Goal: Complete application form: Complete application form

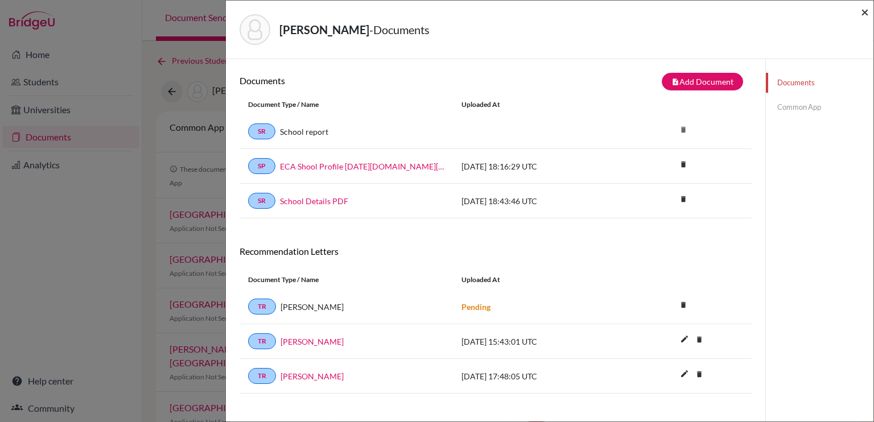
click at [863, 13] on span "×" at bounding box center [864, 11] width 8 height 16
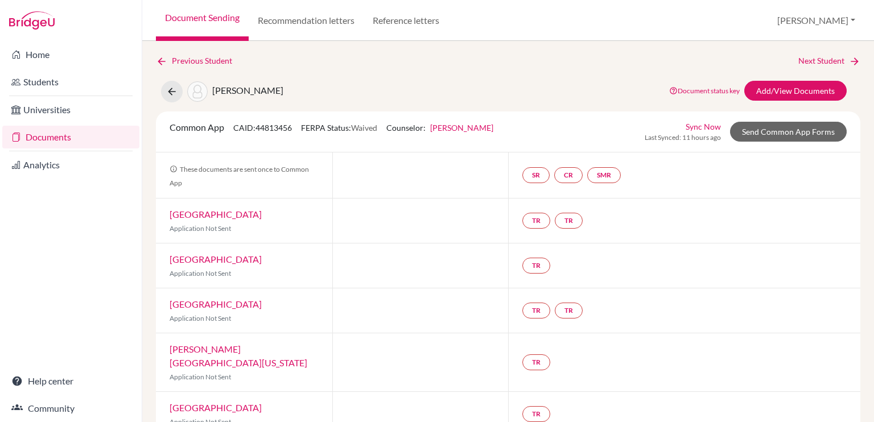
click at [68, 140] on link "Documents" at bounding box center [70, 137] width 137 height 23
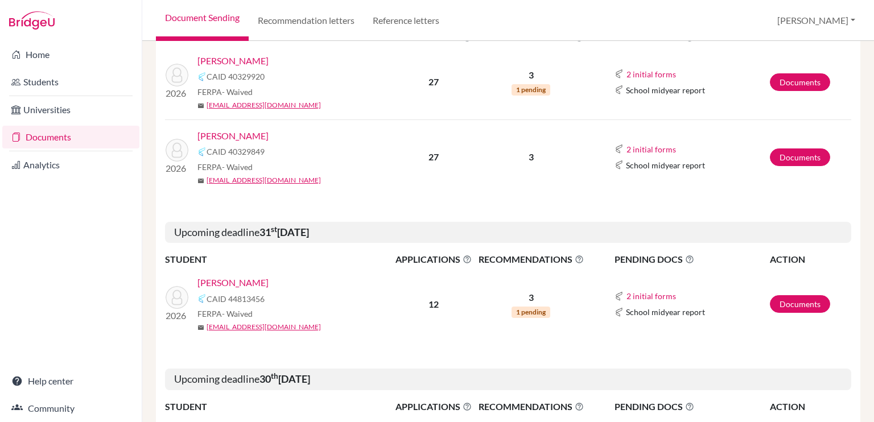
scroll to position [75, 0]
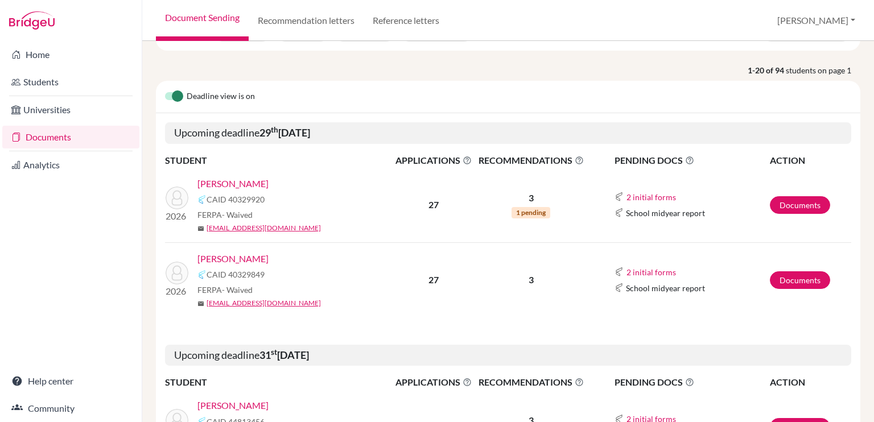
click at [243, 256] on link "[PERSON_NAME]" at bounding box center [232, 259] width 71 height 14
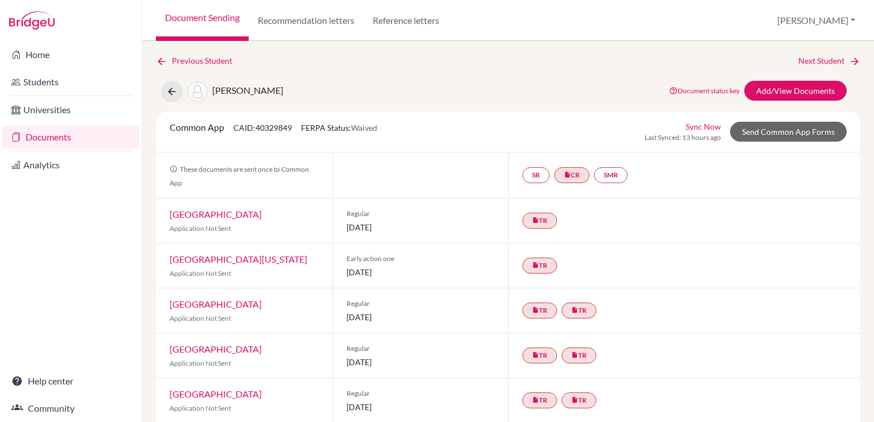
click at [27, 140] on link "Documents" at bounding box center [70, 137] width 137 height 23
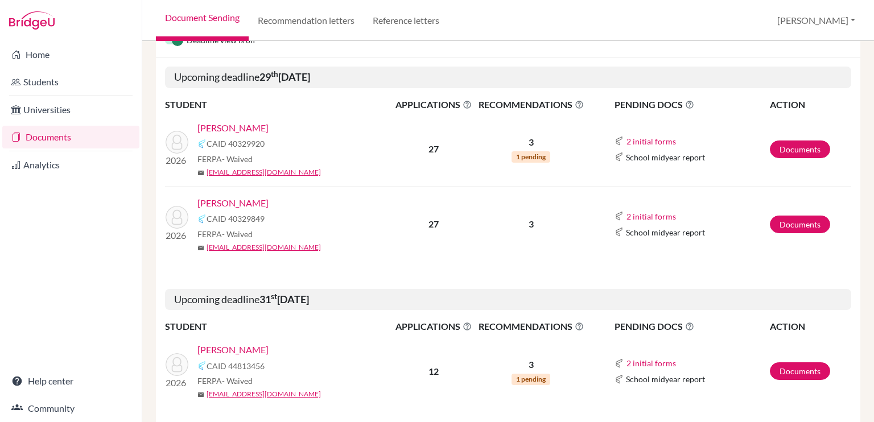
scroll to position [116, 0]
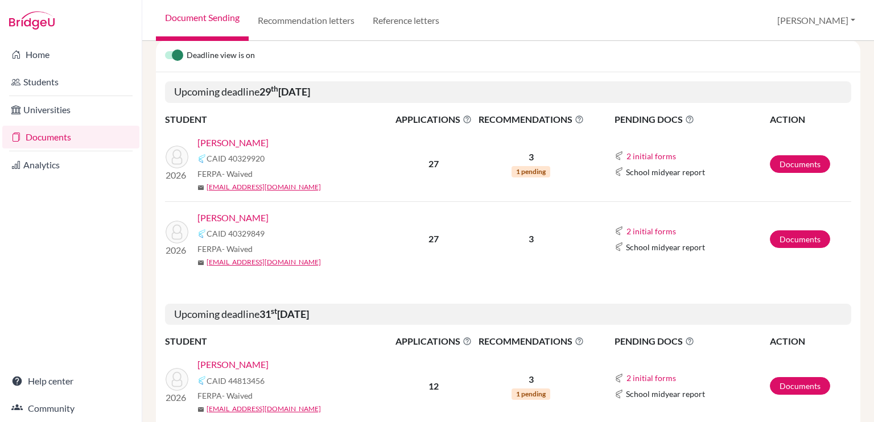
click at [259, 141] on link "Vazquez, Alejandro" at bounding box center [232, 143] width 71 height 14
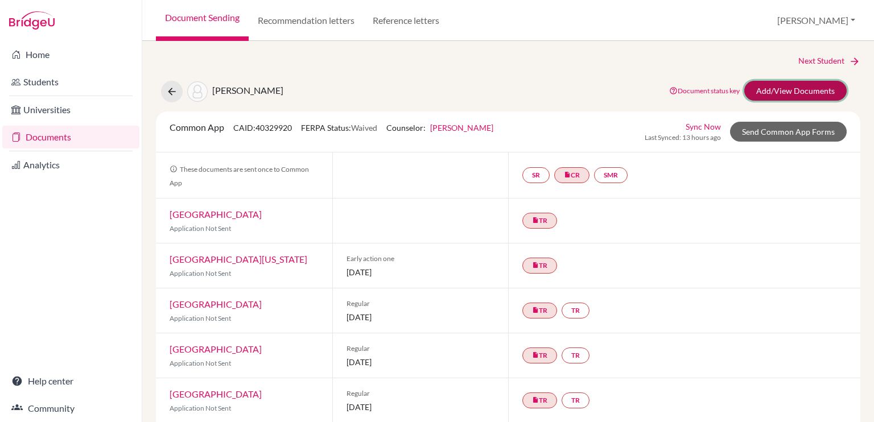
click at [771, 88] on link "Add/View Documents" at bounding box center [795, 91] width 102 height 20
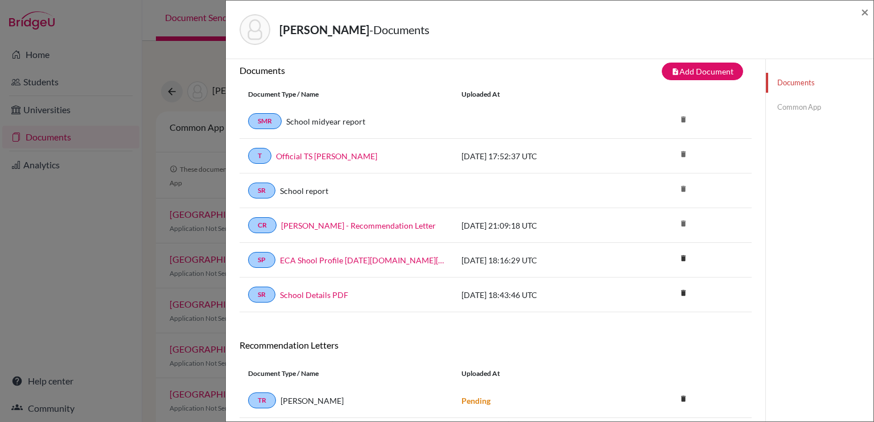
scroll to position [11, 0]
click at [259, 190] on link "SR" at bounding box center [261, 190] width 27 height 16
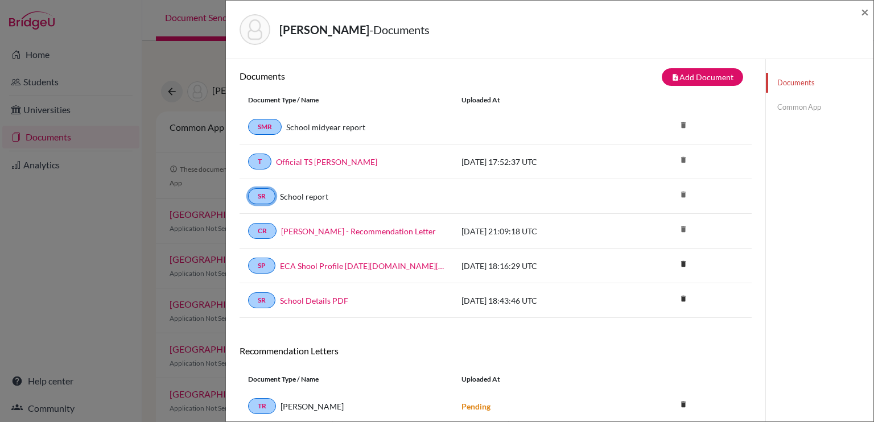
scroll to position [2, 0]
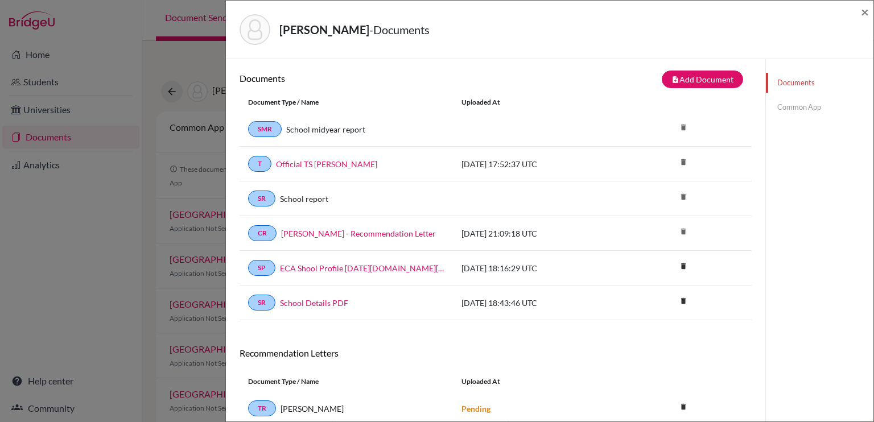
click at [783, 109] on link "Common App" at bounding box center [819, 107] width 107 height 20
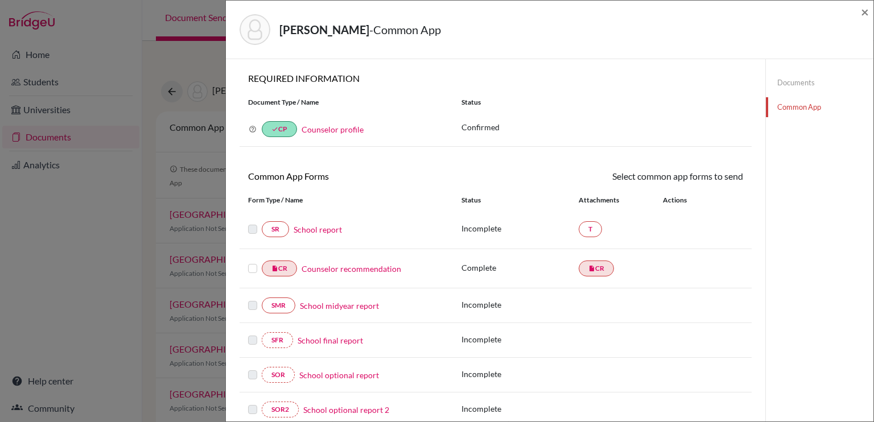
click at [317, 227] on link "School report" at bounding box center [317, 230] width 48 height 12
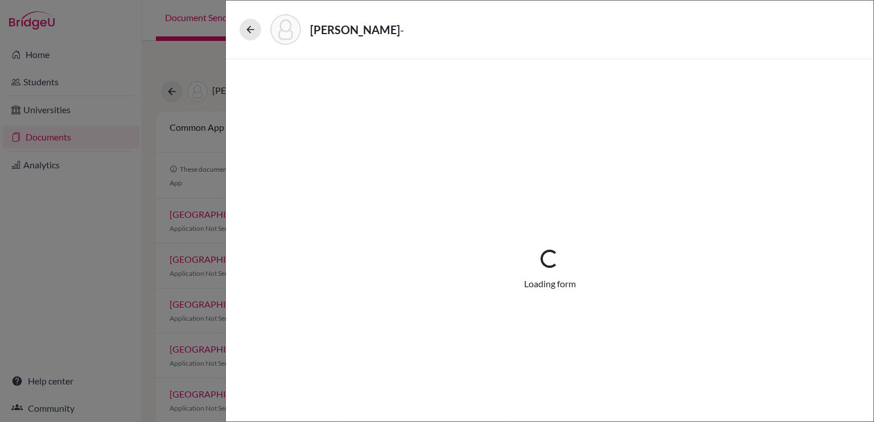
select select "2"
select select "670019"
select select "0"
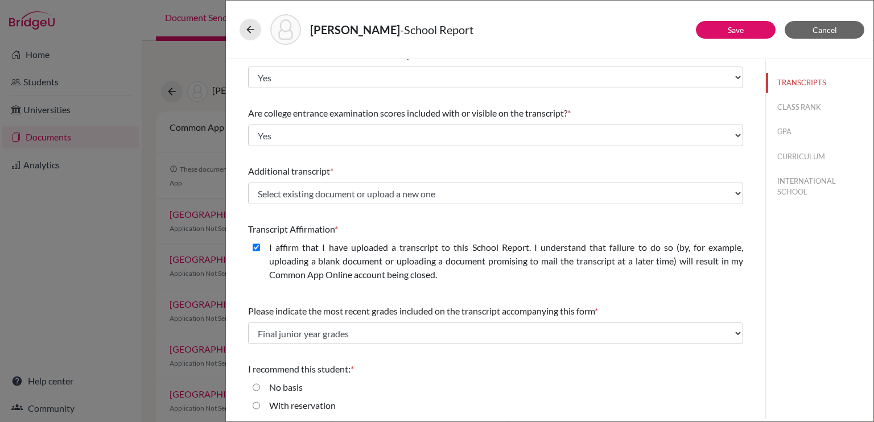
scroll to position [188, 0]
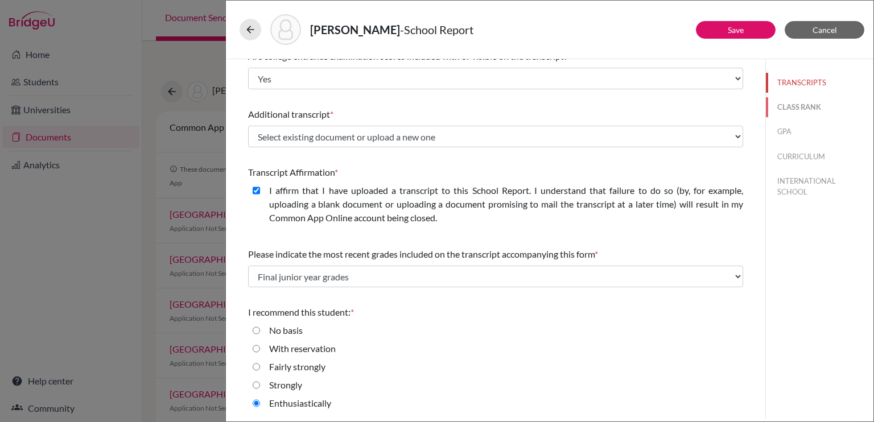
click at [788, 110] on button "CLASS RANK" at bounding box center [819, 107] width 107 height 20
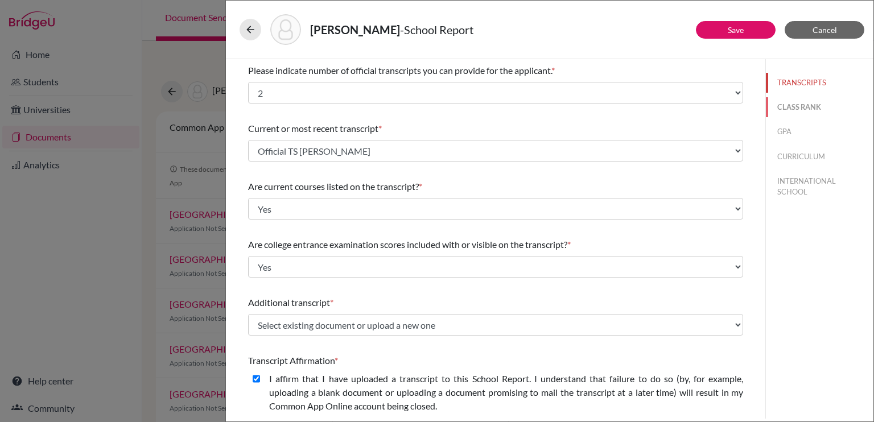
select select "5"
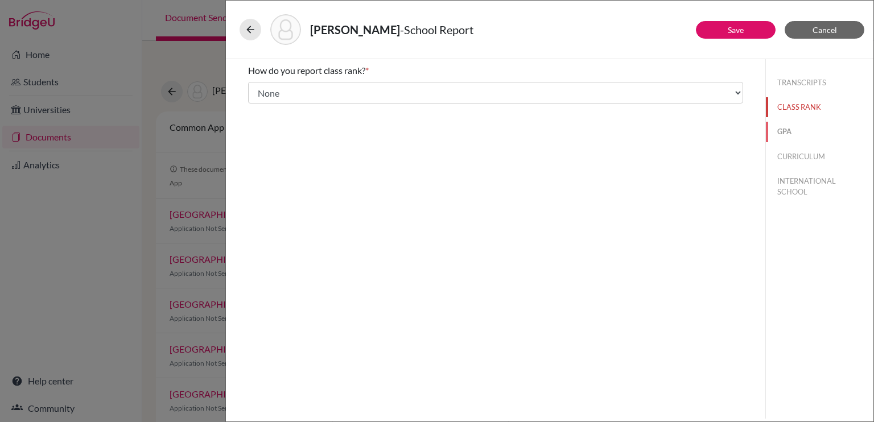
click at [783, 126] on button "GPA" at bounding box center [819, 132] width 107 height 20
type input "6.263"
type input "6.849"
select select "7"
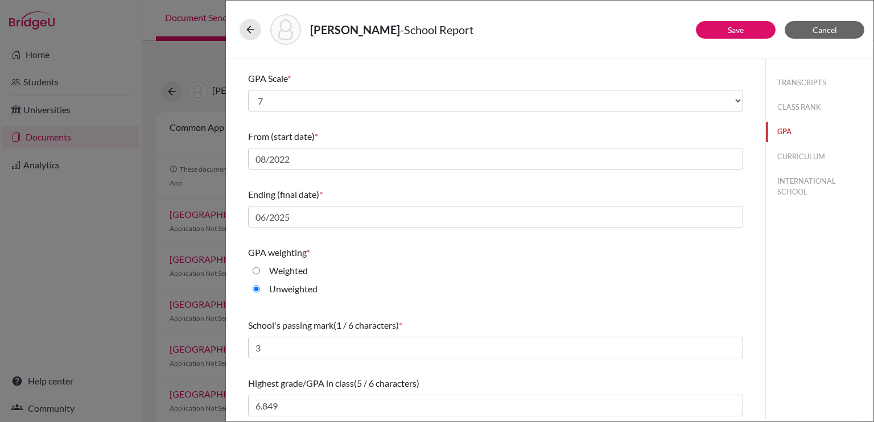
scroll to position [125, 0]
drag, startPoint x: 785, startPoint y: 160, endPoint x: 800, endPoint y: 155, distance: 14.9
click at [800, 155] on button "CURRICULUM" at bounding box center [819, 157] width 107 height 20
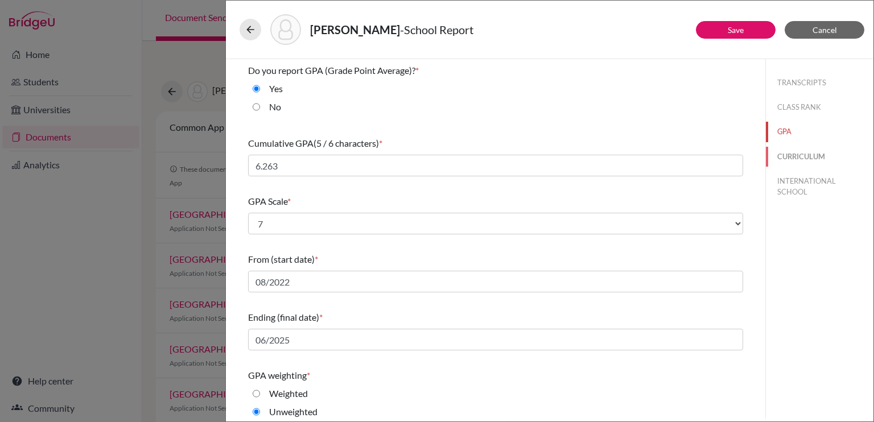
select select "3"
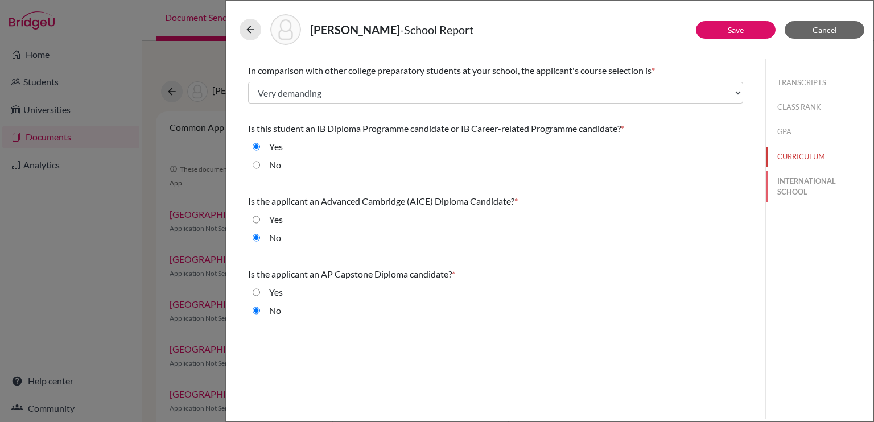
click at [793, 181] on button "INTERNATIONAL SCHOOL" at bounding box center [819, 186] width 107 height 31
radio input "true"
select select "14"
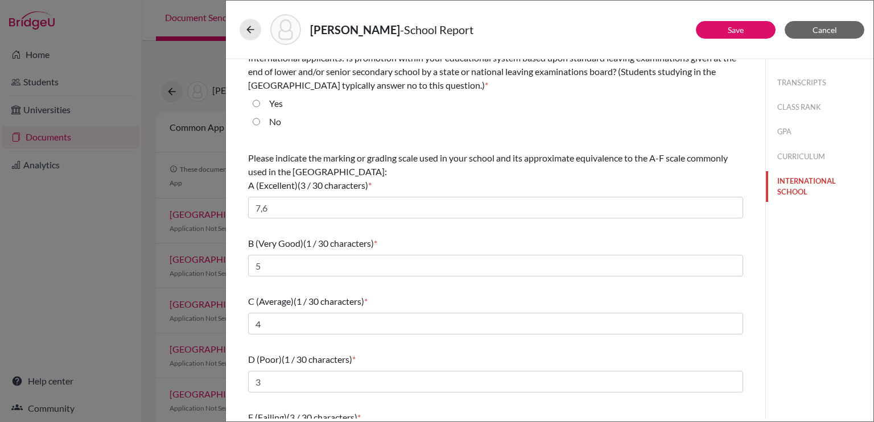
scroll to position [106, 0]
